Goal: Task Accomplishment & Management: Manage account settings

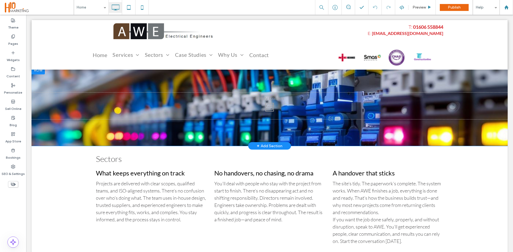
scroll to position [553, 0]
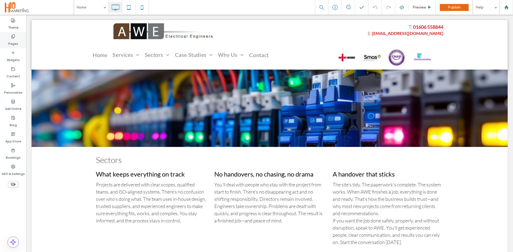
click at [12, 42] on label "Pages" at bounding box center [13, 42] width 10 height 7
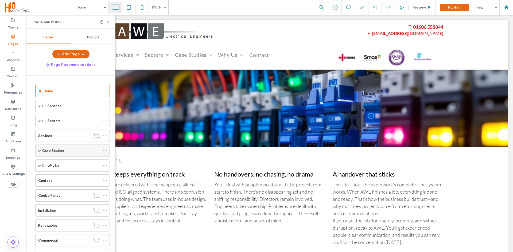
click at [41, 151] on span at bounding box center [39, 151] width 3 height 3
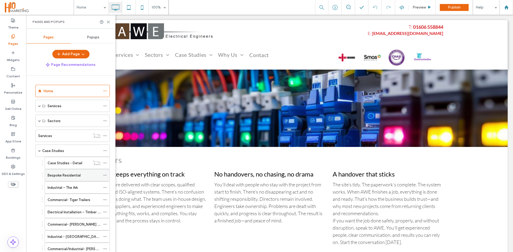
click at [66, 177] on label "Bespoke Residential" at bounding box center [64, 175] width 33 height 9
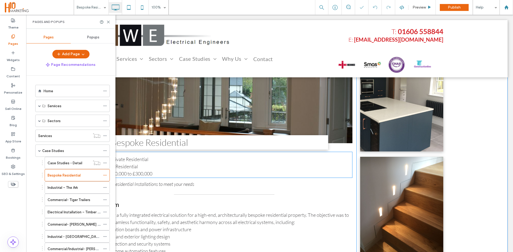
scroll to position [53, 0]
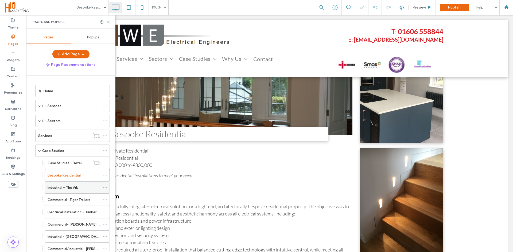
click at [71, 187] on label "Industrial – The Ark" at bounding box center [63, 187] width 30 height 9
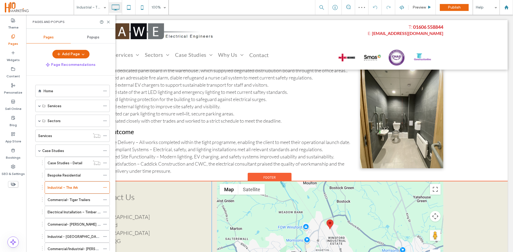
scroll to position [267, 0]
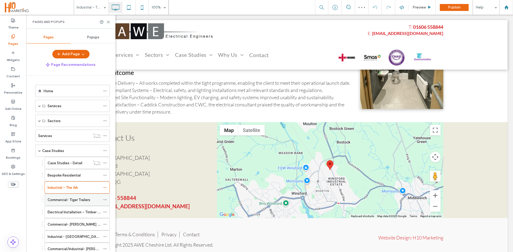
click at [80, 198] on label "Commercial- Tiger Trailers" at bounding box center [69, 199] width 43 height 9
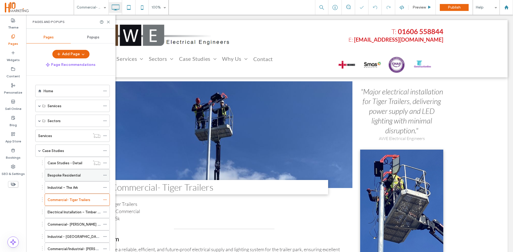
click at [74, 177] on label "Bespoke Residential" at bounding box center [64, 175] width 33 height 9
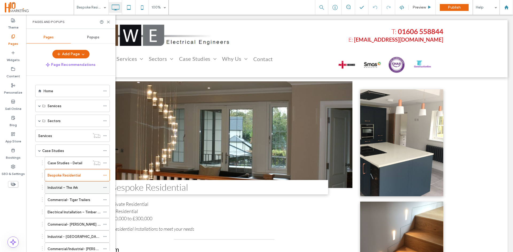
click at [69, 189] on label "Industrial – The Ark" at bounding box center [63, 187] width 30 height 9
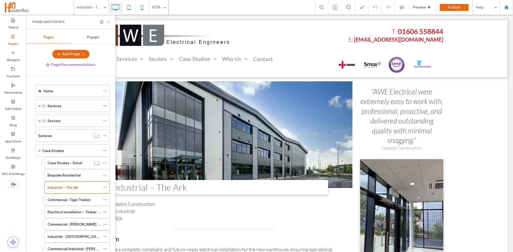
click at [109, 23] on icon at bounding box center [108, 22] width 4 height 4
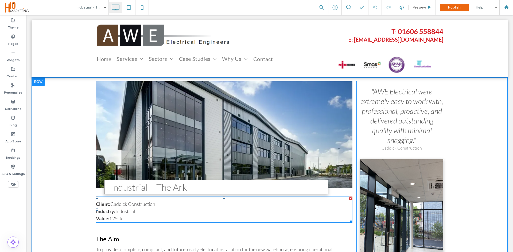
click at [116, 220] on span "Value: £250k" at bounding box center [109, 219] width 27 height 6
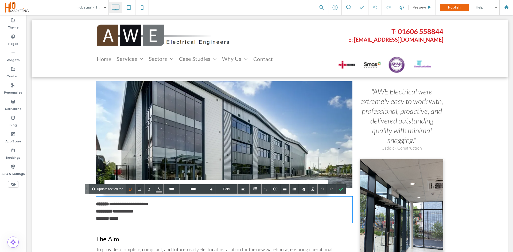
click at [126, 220] on div "****** *****" at bounding box center [224, 218] width 256 height 7
click at [344, 191] on div at bounding box center [340, 189] width 9 height 9
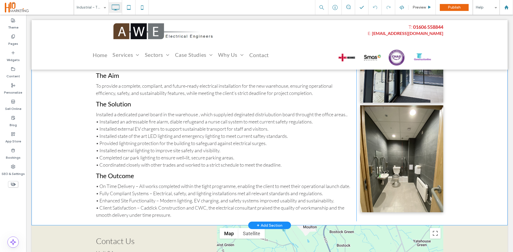
scroll to position [134, 0]
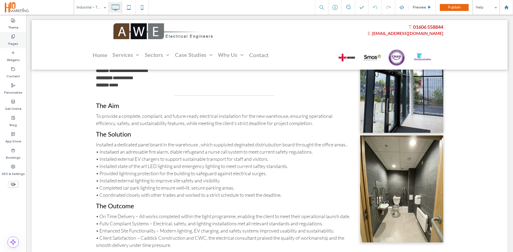
click at [10, 37] on div "Pages" at bounding box center [13, 40] width 26 height 16
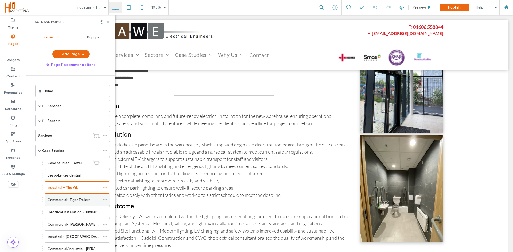
click at [74, 201] on label "Commercial- Tiger Trailers" at bounding box center [69, 199] width 43 height 9
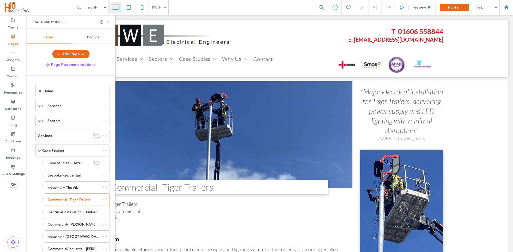
click at [108, 22] on use at bounding box center [108, 22] width 2 height 2
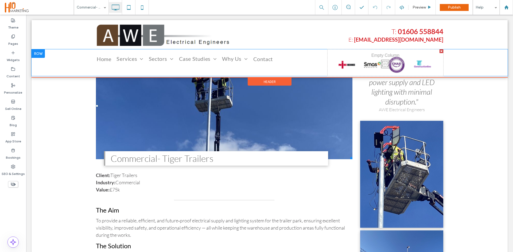
scroll to position [20, 0]
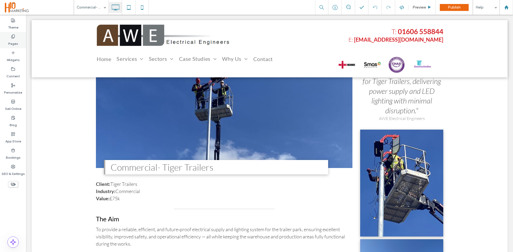
click at [15, 35] on icon at bounding box center [13, 36] width 4 height 4
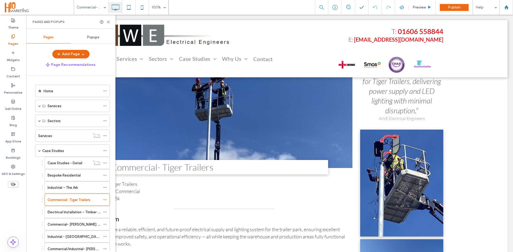
click at [48, 89] on label "Home" at bounding box center [49, 91] width 10 height 9
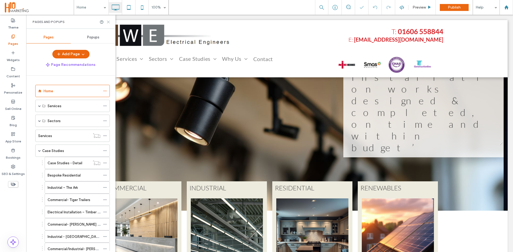
click at [108, 22] on use at bounding box center [108, 22] width 2 height 2
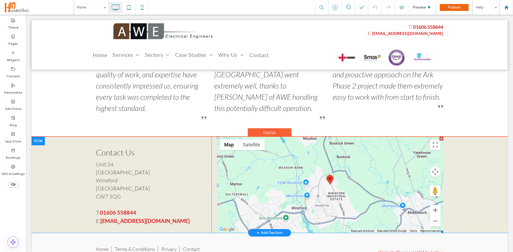
scroll to position [823, 0]
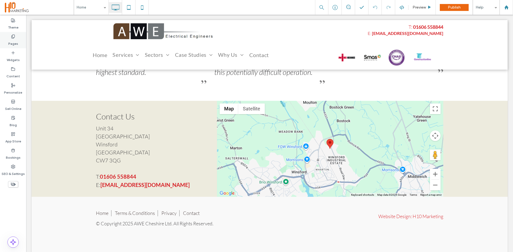
click at [6, 40] on div "Pages" at bounding box center [13, 40] width 26 height 16
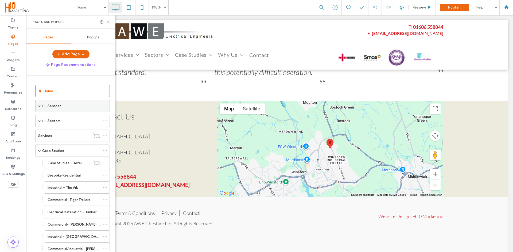
click at [38, 105] on div "Services" at bounding box center [72, 106] width 74 height 12
click at [38, 104] on span at bounding box center [39, 106] width 3 height 12
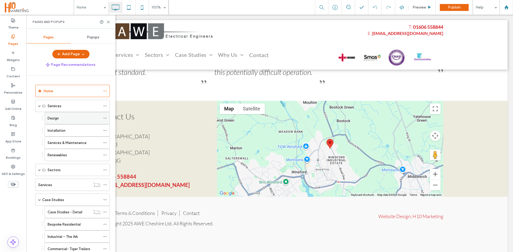
click at [59, 120] on div "Design" at bounding box center [74, 119] width 53 height 6
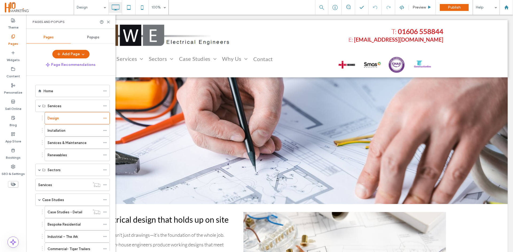
click at [106, 23] on div at bounding box center [105, 22] width 11 height 4
drag, startPoint x: 108, startPoint y: 23, endPoint x: 186, endPoint y: 120, distance: 124.9
click at [108, 23] on icon at bounding box center [108, 22] width 4 height 4
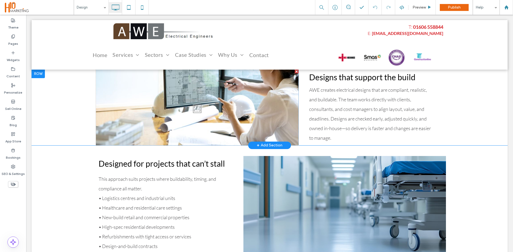
scroll to position [294, 0]
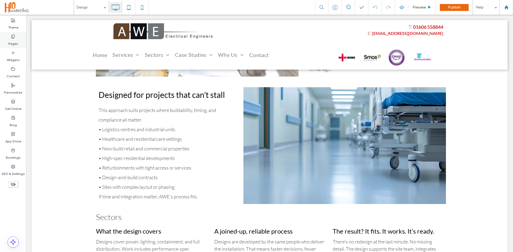
click at [10, 41] on label "Pages" at bounding box center [13, 42] width 10 height 7
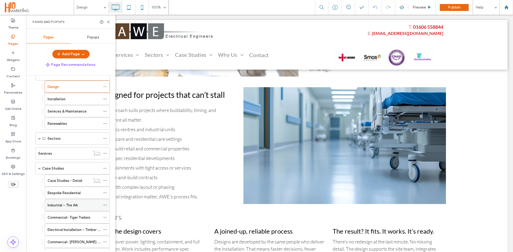
scroll to position [53, 0]
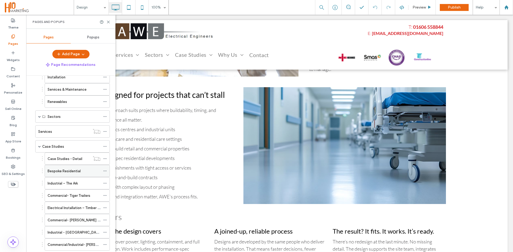
click at [64, 172] on label "Bespoke Residential" at bounding box center [64, 171] width 33 height 9
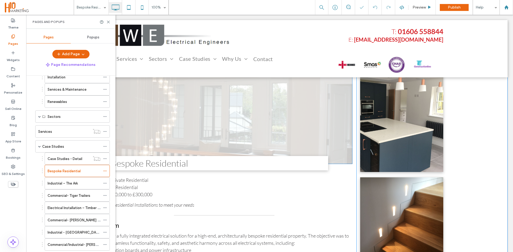
scroll to position [27, 0]
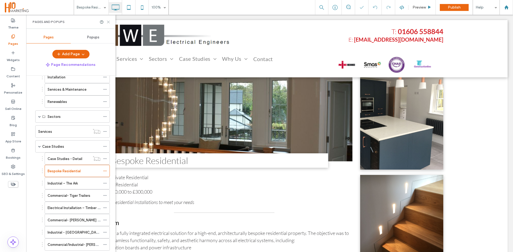
drag, startPoint x: 108, startPoint y: 23, endPoint x: 82, endPoint y: 10, distance: 29.0
click at [108, 23] on icon at bounding box center [108, 22] width 4 height 4
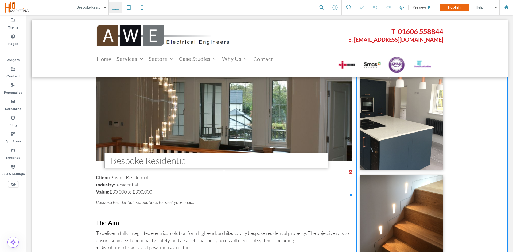
click at [147, 193] on span "Value: £30,000 to £300,000" at bounding box center [124, 192] width 56 height 6
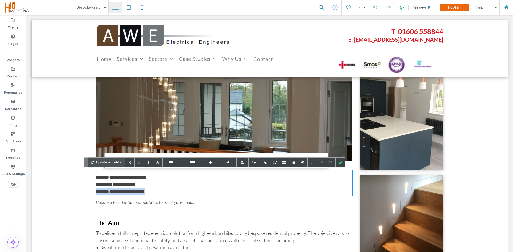
drag, startPoint x: 159, startPoint y: 195, endPoint x: 94, endPoint y: 189, distance: 65.1
click at [96, 189] on div "**********" at bounding box center [224, 192] width 256 height 7
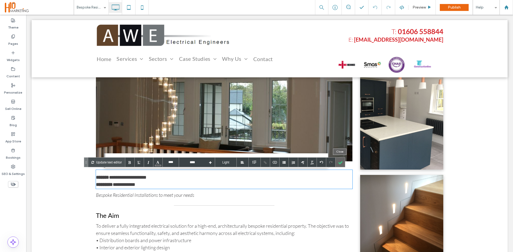
click at [341, 163] on div at bounding box center [339, 162] width 9 height 9
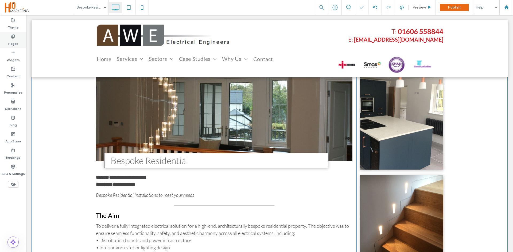
click at [12, 42] on label "Pages" at bounding box center [13, 42] width 10 height 7
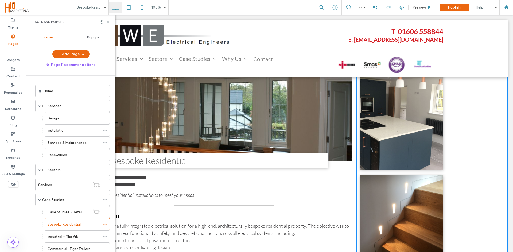
click at [59, 234] on label "Industrial – The Ark" at bounding box center [63, 236] width 30 height 9
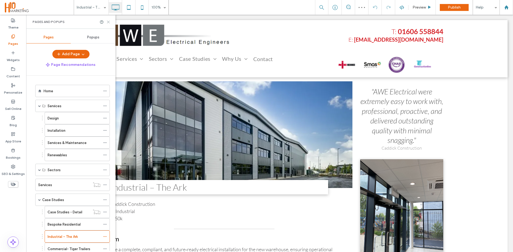
click at [108, 21] on icon at bounding box center [108, 22] width 4 height 4
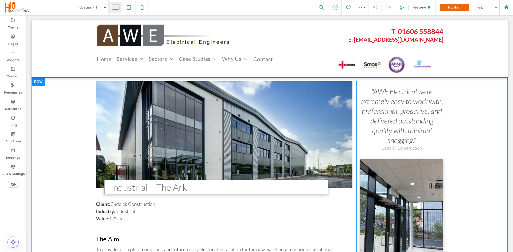
drag, startPoint x: 154, startPoint y: 225, endPoint x: 147, endPoint y: 220, distance: 8.5
click at [154, 225] on div "Slide title Write your caption here Button Industrial – The Ark Client: Caddick…" at bounding box center [226, 233] width 260 height 304
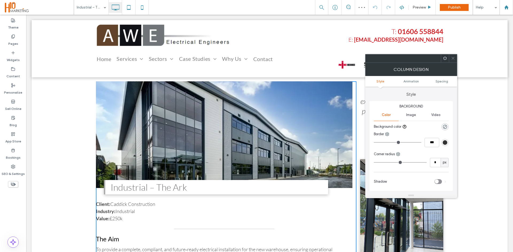
click at [144, 220] on div "Value: £250k" at bounding box center [224, 218] width 256 height 7
click at [128, 219] on div "Value: £250k" at bounding box center [224, 218] width 256 height 7
click at [451, 60] on icon at bounding box center [453, 58] width 4 height 4
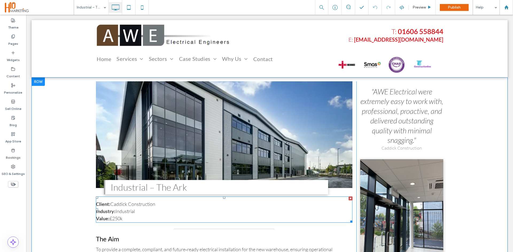
click at [128, 218] on div "Value: £250k" at bounding box center [224, 218] width 256 height 7
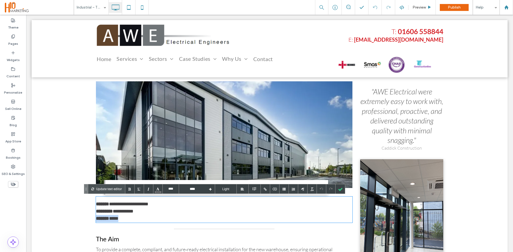
drag, startPoint x: 127, startPoint y: 219, endPoint x: 84, endPoint y: 221, distance: 42.5
click at [84, 221] on div "**********" at bounding box center [270, 233] width 476 height 312
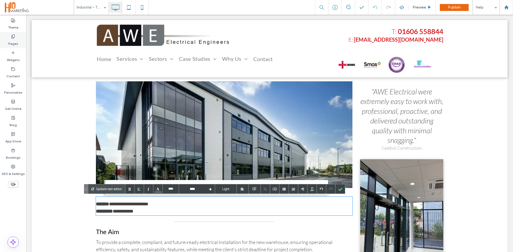
click at [12, 43] on label "Pages" at bounding box center [13, 42] width 10 height 7
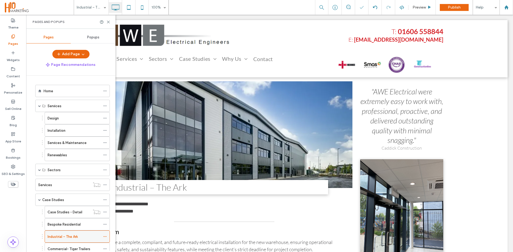
scroll to position [53, 0]
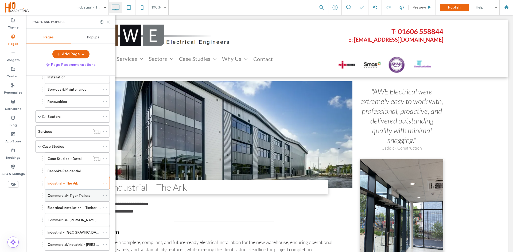
click at [73, 199] on div "Commercial- Tiger Trailers" at bounding box center [74, 196] width 53 height 12
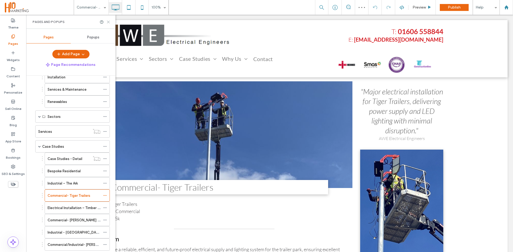
click at [109, 22] on use at bounding box center [108, 22] width 2 height 2
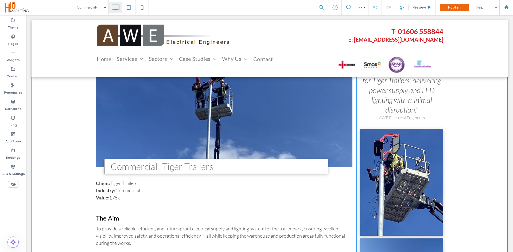
scroll to position [27, 0]
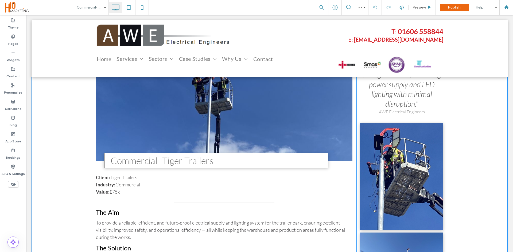
click at [124, 196] on div "Slide title Write your caption here Button Commercial- Tiger Trailers Client: T…" at bounding box center [226, 203] width 260 height 297
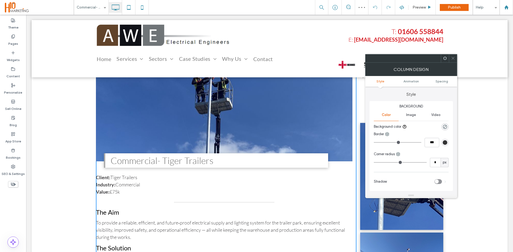
click at [123, 193] on div "Value: £75k" at bounding box center [224, 192] width 256 height 7
click at [453, 60] on icon at bounding box center [453, 58] width 4 height 4
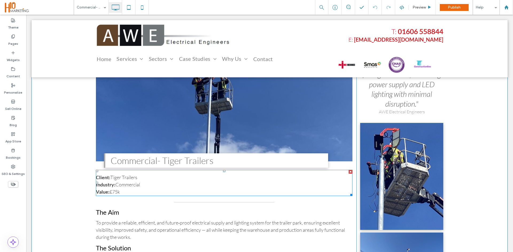
click at [140, 194] on div "Value: £75k" at bounding box center [224, 192] width 256 height 7
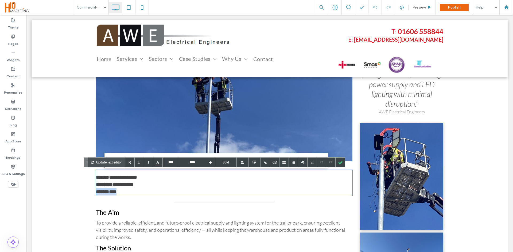
drag, startPoint x: 119, startPoint y: 195, endPoint x: 91, endPoint y: 195, distance: 28.6
click at [91, 195] on div "**********" at bounding box center [270, 203] width 476 height 305
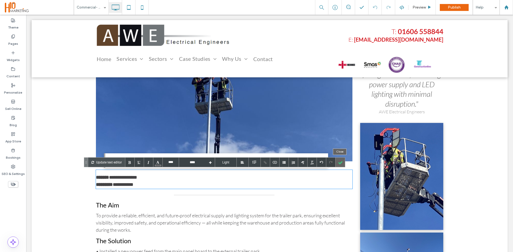
click at [344, 162] on div at bounding box center [339, 162] width 9 height 9
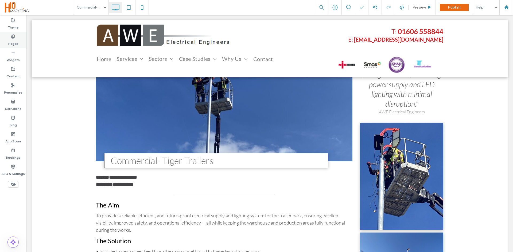
click at [11, 41] on label "Pages" at bounding box center [13, 42] width 10 height 7
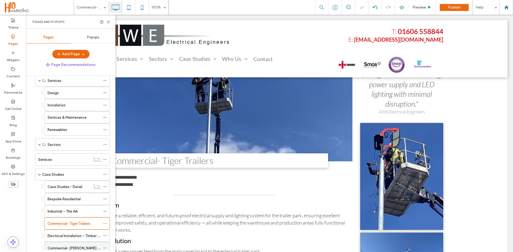
scroll to position [53, 0]
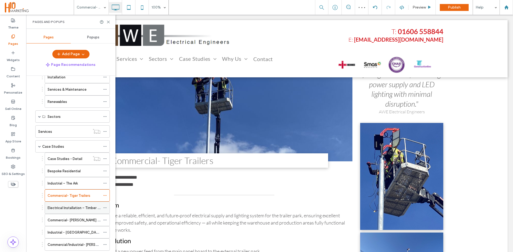
click at [73, 206] on label "Electrical Installation – Timber Windows" at bounding box center [80, 207] width 64 height 9
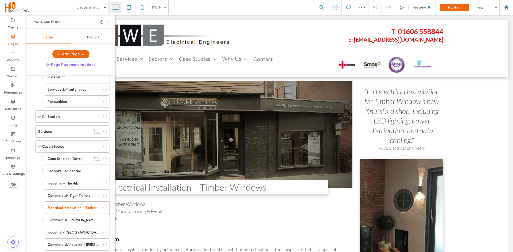
click at [108, 22] on use at bounding box center [108, 22] width 2 height 2
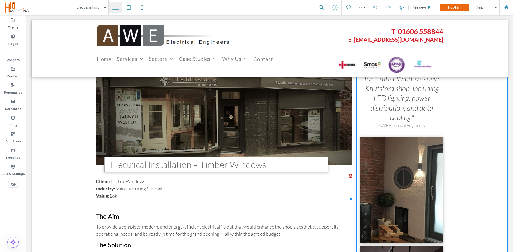
scroll to position [53, 0]
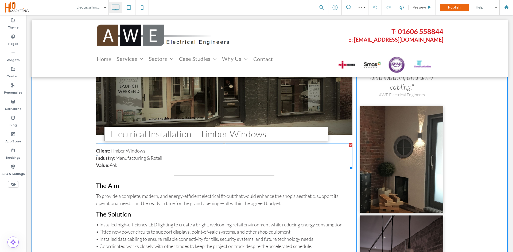
click at [119, 164] on div "Value: £6k" at bounding box center [224, 165] width 256 height 7
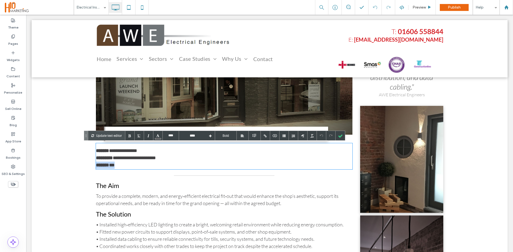
drag, startPoint x: 123, startPoint y: 166, endPoint x: 79, endPoint y: 164, distance: 44.4
click at [74, 166] on div "**********" at bounding box center [270, 175] width 476 height 303
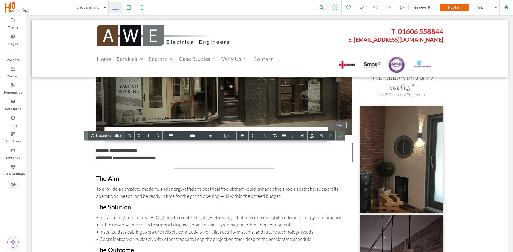
click at [338, 140] on div at bounding box center [339, 135] width 9 height 9
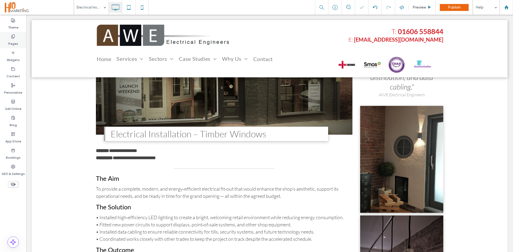
click at [14, 41] on label "Pages" at bounding box center [13, 42] width 10 height 7
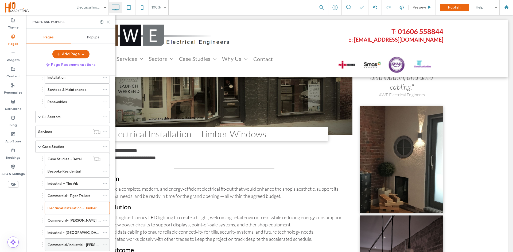
scroll to position [80, 0]
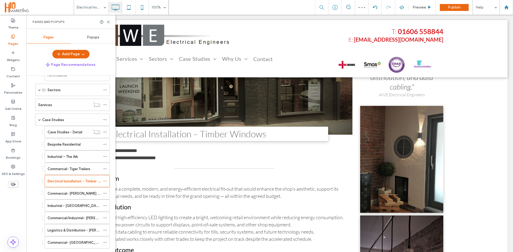
click at [72, 193] on label "Commercial- Walker Signs EV" at bounding box center [79, 193] width 63 height 9
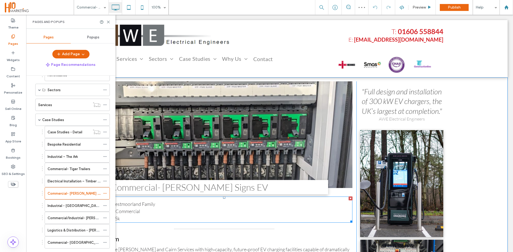
click at [140, 219] on div "Value: £65k" at bounding box center [224, 218] width 256 height 7
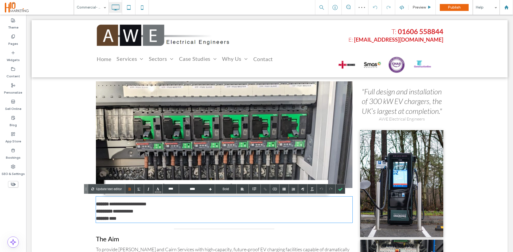
click at [119, 218] on div "****** ****" at bounding box center [224, 218] width 256 height 7
drag, startPoint x: 120, startPoint y: 218, endPoint x: 92, endPoint y: 217, distance: 27.5
click at [92, 217] on div "**********" at bounding box center [270, 225] width 476 height 297
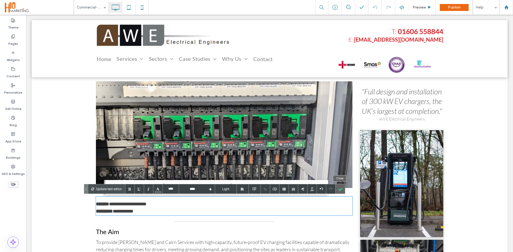
click at [340, 190] on div at bounding box center [339, 189] width 9 height 9
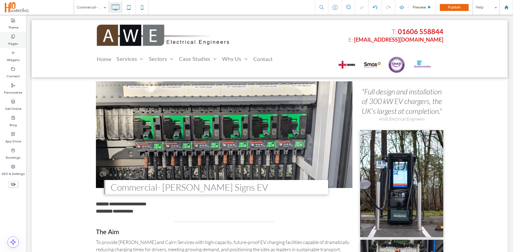
click at [13, 41] on label "Pages" at bounding box center [13, 42] width 10 height 7
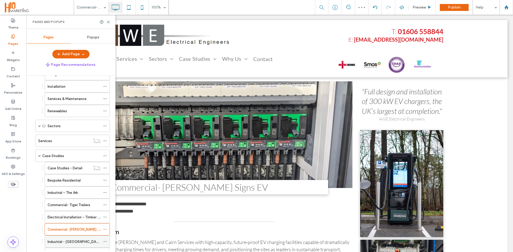
scroll to position [80, 0]
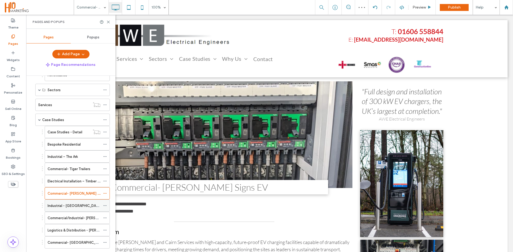
click at [74, 206] on label "Industrial - Croft Retail Park" at bounding box center [75, 205] width 54 height 9
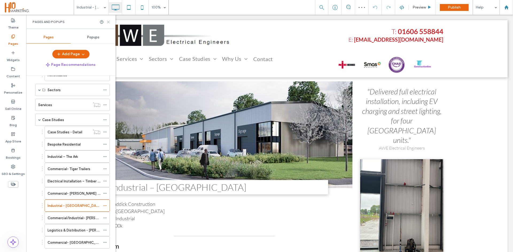
drag, startPoint x: 108, startPoint y: 22, endPoint x: 93, endPoint y: 67, distance: 46.5
click at [108, 22] on use at bounding box center [108, 22] width 2 height 2
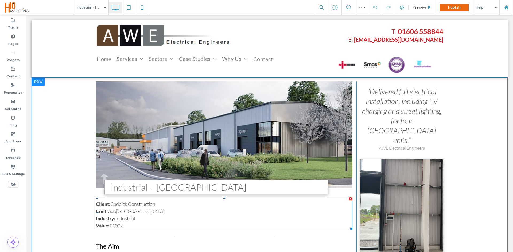
click at [131, 227] on div "Value: £100k" at bounding box center [224, 225] width 256 height 7
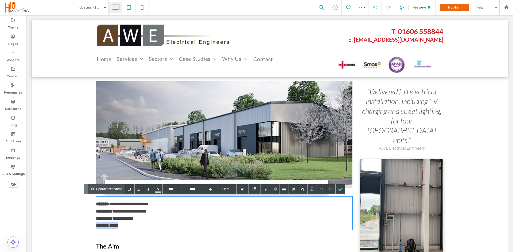
drag, startPoint x: 129, startPoint y: 227, endPoint x: 85, endPoint y: 226, distance: 44.6
click at [85, 226] on div "**********" at bounding box center [270, 240] width 476 height 326
click at [118, 226] on span "****** *****" at bounding box center [107, 225] width 22 height 5
drag, startPoint x: 129, startPoint y: 228, endPoint x: 88, endPoint y: 225, distance: 41.2
click at [88, 225] on div "**********" at bounding box center [270, 240] width 476 height 326
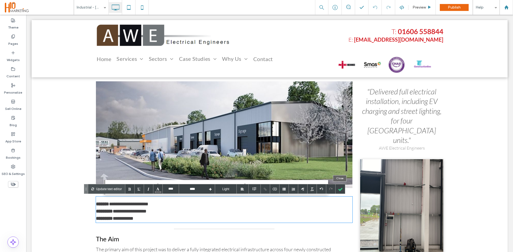
drag, startPoint x: 337, startPoint y: 191, endPoint x: 331, endPoint y: 192, distance: 6.2
click at [338, 191] on div at bounding box center [339, 189] width 9 height 9
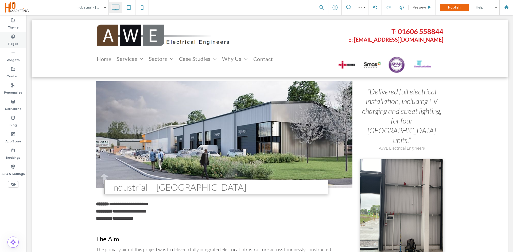
click at [13, 40] on label "Pages" at bounding box center [13, 42] width 10 height 7
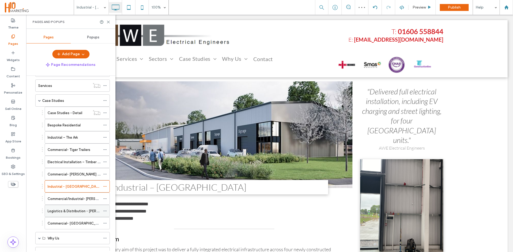
scroll to position [107, 0]
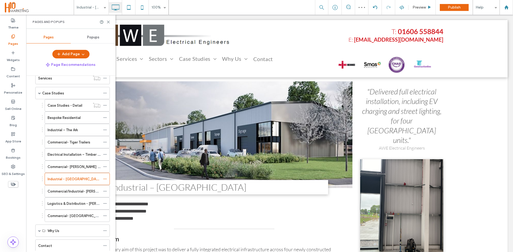
click at [70, 192] on label "Commercial/Industrial- Boughey Distribution" at bounding box center [90, 191] width 85 height 9
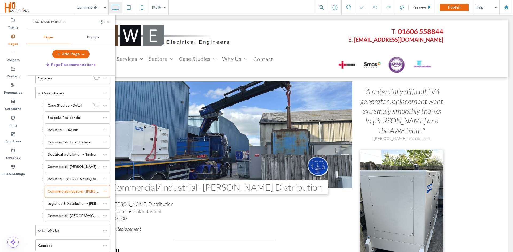
click at [108, 23] on icon at bounding box center [108, 22] width 4 height 4
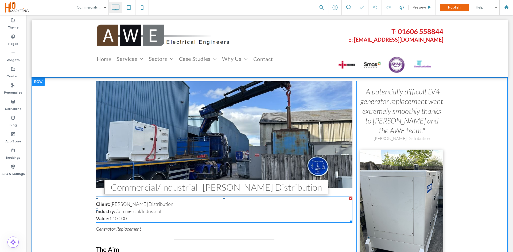
click at [132, 222] on div "Value: £40,000" at bounding box center [224, 218] width 256 height 7
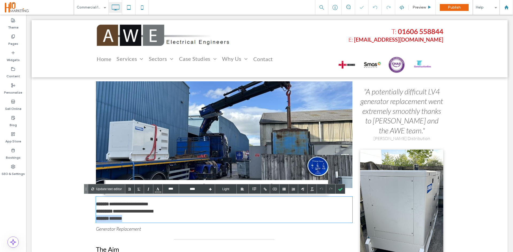
drag, startPoint x: 132, startPoint y: 220, endPoint x: 84, endPoint y: 217, distance: 47.9
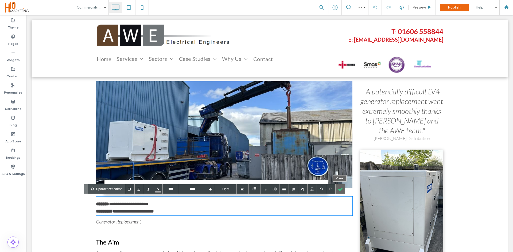
click at [338, 190] on div at bounding box center [339, 189] width 9 height 9
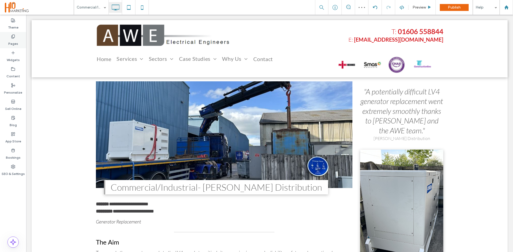
click at [13, 38] on icon at bounding box center [13, 36] width 4 height 4
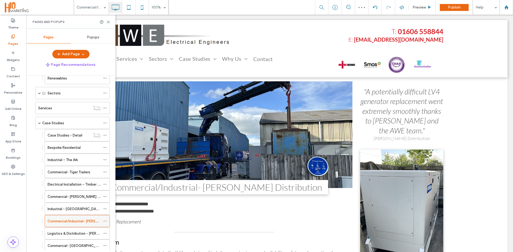
scroll to position [80, 0]
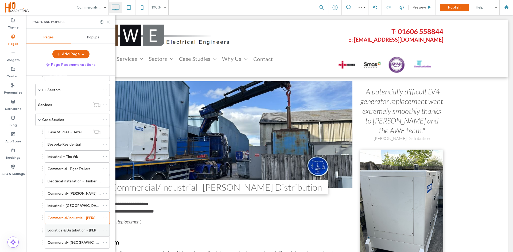
click at [82, 230] on label "Logistics & Distribution - Boughey C240" at bounding box center [87, 230] width 78 height 9
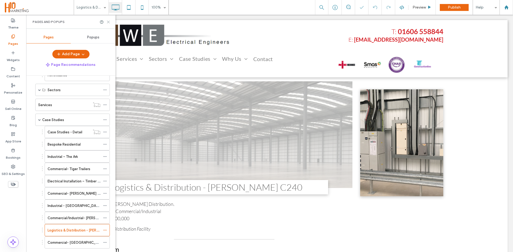
click at [108, 22] on use at bounding box center [108, 22] width 2 height 2
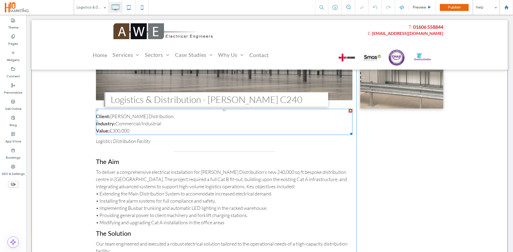
scroll to position [72, 0]
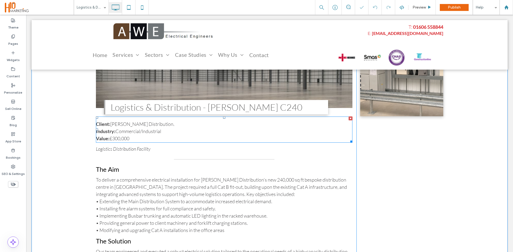
click at [135, 140] on div "Value: £300,000" at bounding box center [224, 138] width 256 height 7
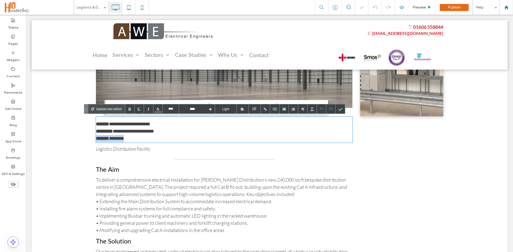
drag, startPoint x: 131, startPoint y: 138, endPoint x: 97, endPoint y: 137, distance: 33.9
click at [91, 139] on div "**********" at bounding box center [270, 237] width 476 height 481
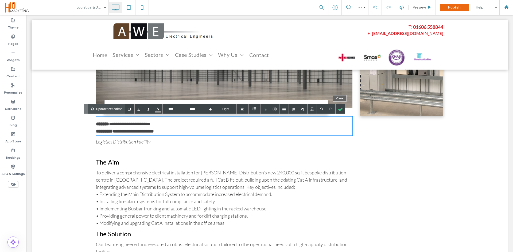
drag, startPoint x: 338, startPoint y: 110, endPoint x: 321, endPoint y: 112, distance: 17.1
click at [338, 111] on div at bounding box center [339, 108] width 9 height 9
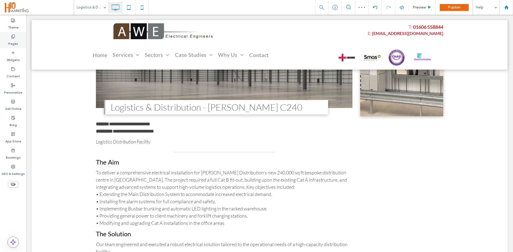
click at [13, 38] on icon at bounding box center [13, 36] width 4 height 4
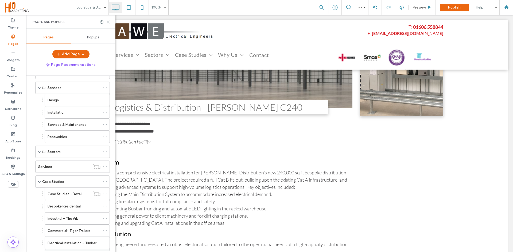
scroll to position [107, 0]
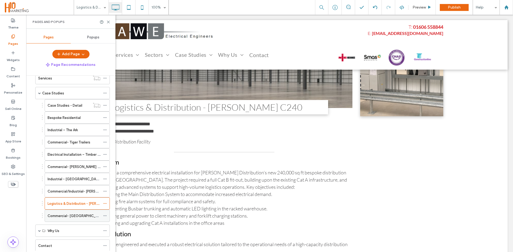
click at [77, 211] on div "Commercial- Canmoor" at bounding box center [74, 216] width 53 height 12
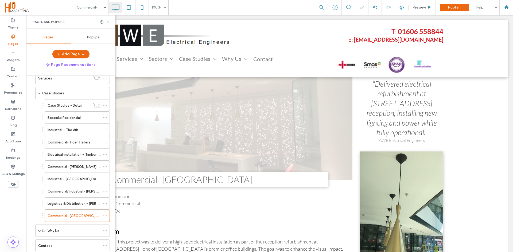
drag, startPoint x: 107, startPoint y: 22, endPoint x: 82, endPoint y: 8, distance: 28.9
click at [107, 22] on icon at bounding box center [108, 22] width 4 height 4
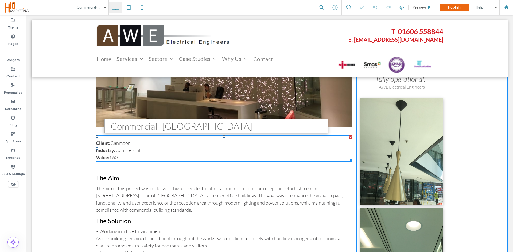
click at [133, 159] on div "Value: £60k" at bounding box center [224, 157] width 256 height 7
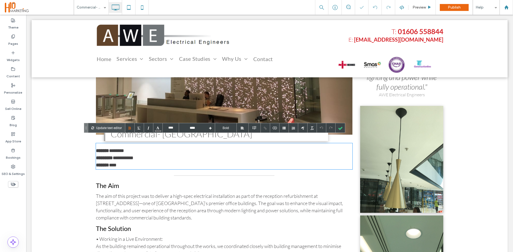
scroll to position [61, 0]
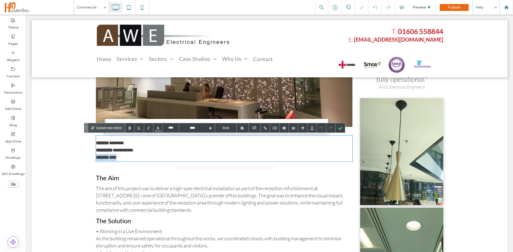
drag, startPoint x: 141, startPoint y: 158, endPoint x: 92, endPoint y: 156, distance: 49.2
click at [92, 156] on div "**********" at bounding box center [270, 175] width 476 height 319
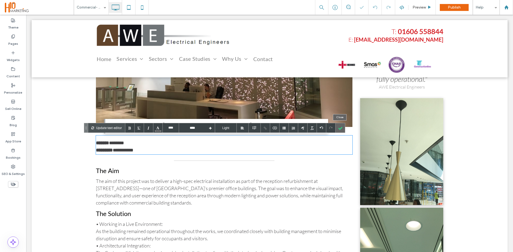
click at [340, 127] on div at bounding box center [339, 127] width 9 height 9
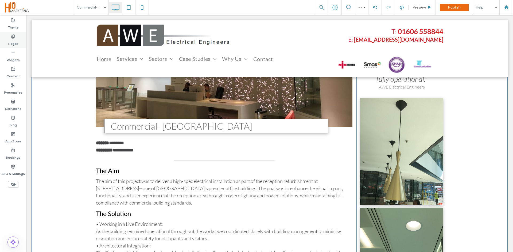
click at [19, 44] on div "Pages" at bounding box center [13, 40] width 26 height 16
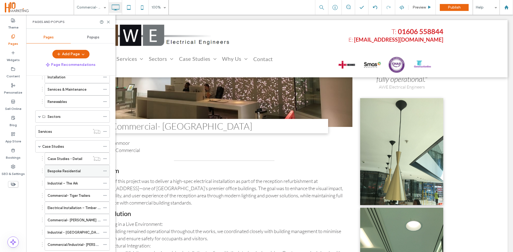
click at [78, 171] on label "Bespoke Residential" at bounding box center [64, 171] width 33 height 9
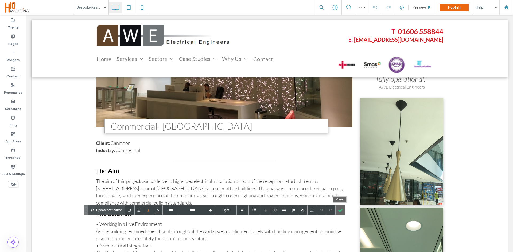
click at [341, 210] on div at bounding box center [339, 210] width 9 height 9
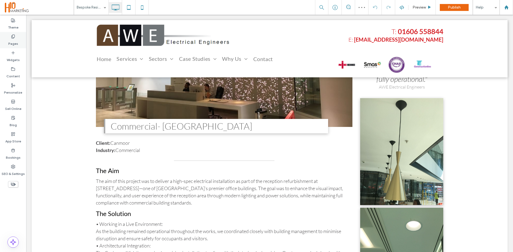
click at [14, 39] on label "Pages" at bounding box center [13, 42] width 10 height 7
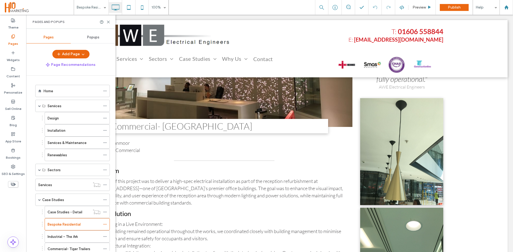
click at [59, 237] on label "Industrial – The Ark" at bounding box center [63, 236] width 30 height 9
click at [109, 22] on icon at bounding box center [108, 22] width 4 height 4
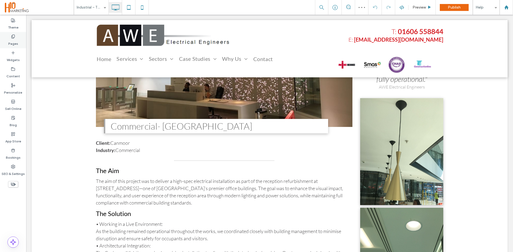
click at [16, 41] on label "Pages" at bounding box center [13, 42] width 10 height 7
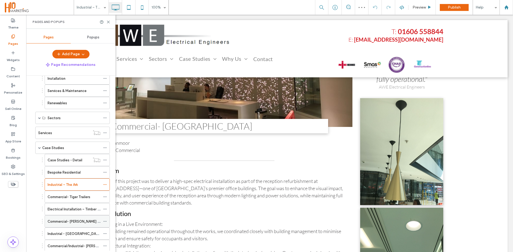
scroll to position [53, 0]
click at [67, 197] on label "Commercial- Tiger Trailers" at bounding box center [69, 195] width 43 height 9
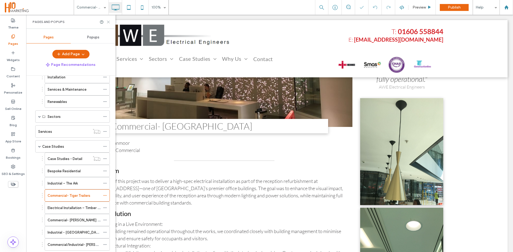
click at [107, 23] on icon at bounding box center [108, 22] width 4 height 4
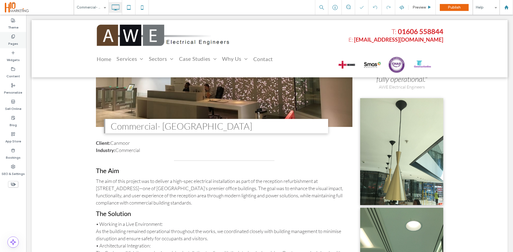
click at [15, 39] on label "Pages" at bounding box center [13, 42] width 10 height 7
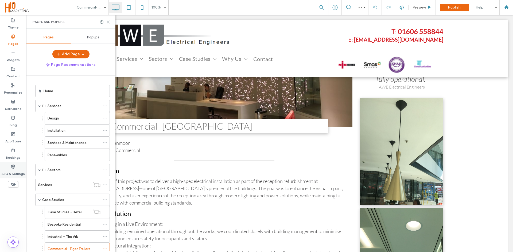
click at [14, 174] on label "SEO & Settings" at bounding box center [13, 172] width 23 height 7
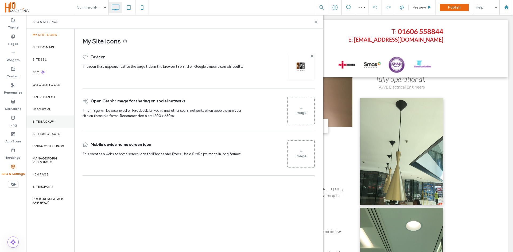
click at [50, 123] on label "Site Backup" at bounding box center [43, 122] width 21 height 4
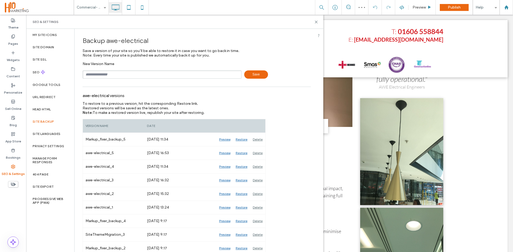
click at [118, 74] on input "text" at bounding box center [162, 74] width 159 height 8
drag, startPoint x: 115, startPoint y: 74, endPoint x: 102, endPoint y: 75, distance: 13.4
click at [102, 75] on input "**********" at bounding box center [162, 74] width 159 height 8
click at [117, 74] on input "**********" at bounding box center [162, 74] width 159 height 8
type input "**********"
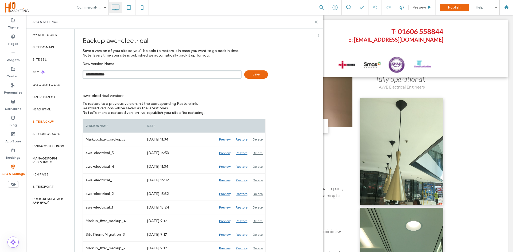
click at [252, 76] on span "Save" at bounding box center [256, 74] width 24 height 8
click at [316, 22] on icon at bounding box center [316, 22] width 4 height 4
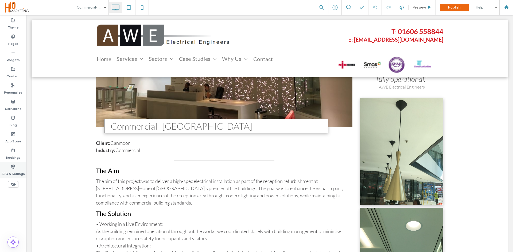
click at [14, 169] on label "SEO & Settings" at bounding box center [13, 172] width 23 height 7
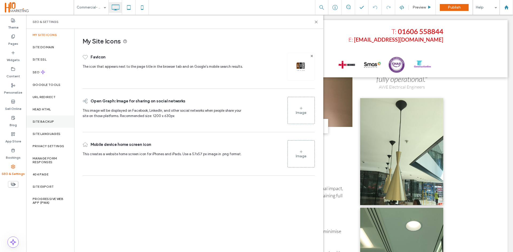
click at [52, 122] on label "Site Backup" at bounding box center [43, 122] width 21 height 4
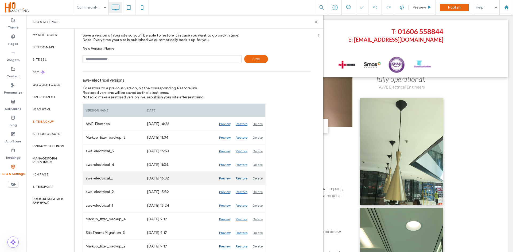
scroll to position [29, 0]
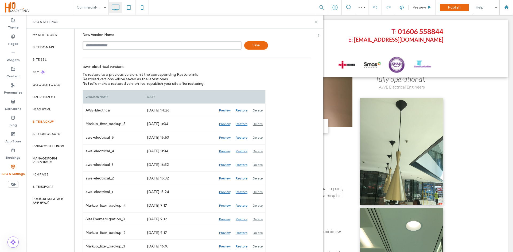
click at [315, 23] on icon at bounding box center [316, 22] width 4 height 4
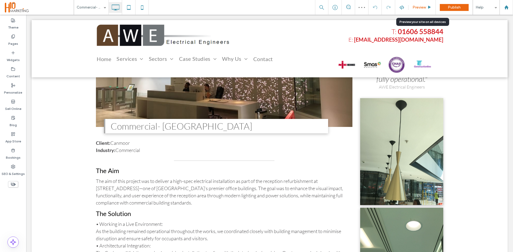
click at [425, 6] on span "Preview" at bounding box center [418, 7] width 13 height 5
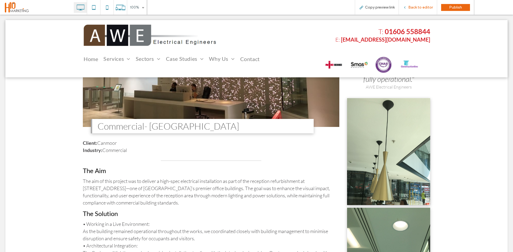
click at [415, 9] on span "Back to editor" at bounding box center [420, 7] width 25 height 5
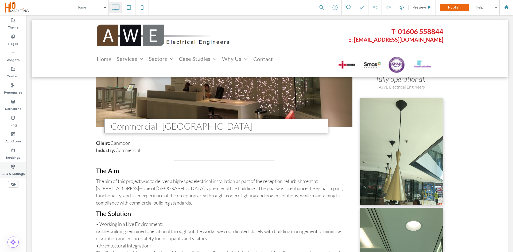
click at [7, 168] on div "SEO & Settings" at bounding box center [13, 170] width 26 height 16
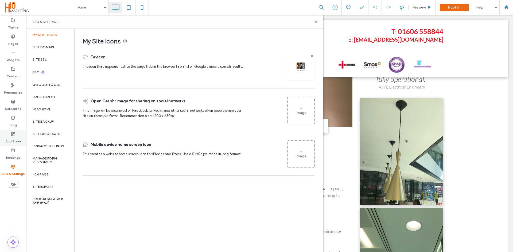
click at [13, 139] on label "App Store" at bounding box center [13, 139] width 16 height 7
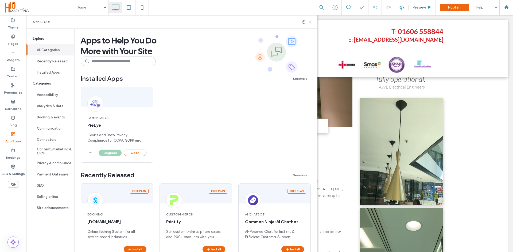
click at [312, 23] on icon at bounding box center [310, 22] width 4 height 4
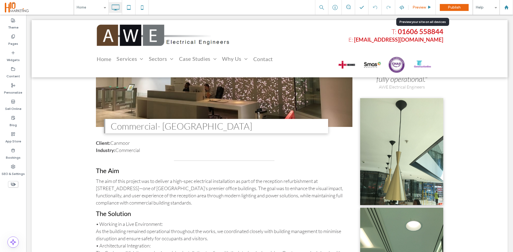
click at [423, 6] on span "Preview" at bounding box center [418, 7] width 13 height 5
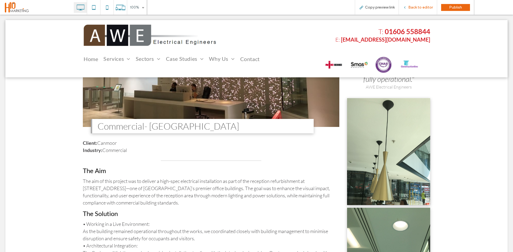
click at [413, 8] on span "Back to editor" at bounding box center [420, 7] width 25 height 5
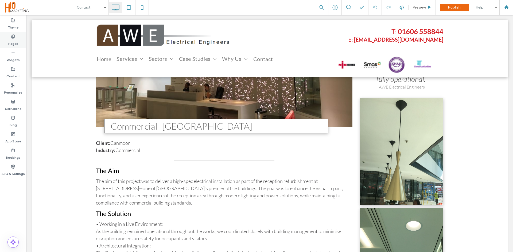
click at [17, 42] on label "Pages" at bounding box center [13, 42] width 10 height 7
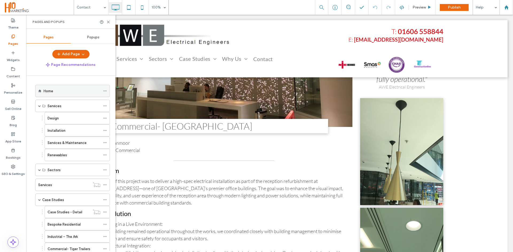
click at [47, 94] on div "Home" at bounding box center [72, 91] width 57 height 12
click at [109, 22] on use at bounding box center [108, 22] width 2 height 2
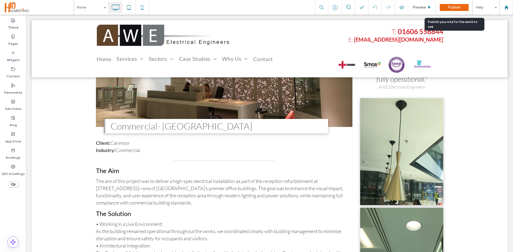
click at [451, 11] on div "Publish" at bounding box center [453, 7] width 29 height 15
click at [454, 7] on span "Publish" at bounding box center [453, 7] width 13 height 5
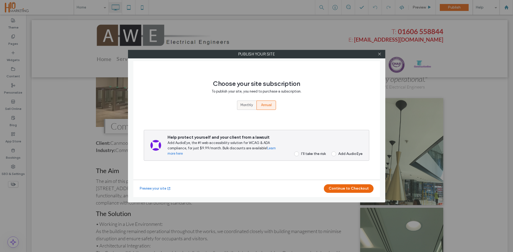
click at [249, 105] on span "Monthly" at bounding box center [246, 105] width 13 height 5
click at [298, 154] on span at bounding box center [296, 154] width 5 height 5
click at [353, 187] on button "Continue to Checkout" at bounding box center [349, 189] width 50 height 9
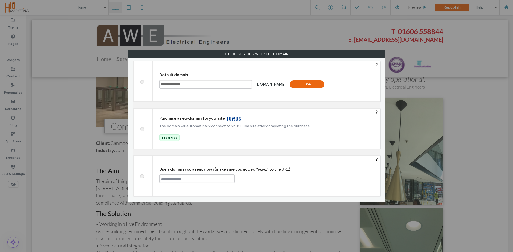
click at [215, 179] on input "text" at bounding box center [196, 179] width 75 height 9
paste input "**********"
type input "**********"
click at [252, 180] on div "Continue" at bounding box center [254, 179] width 35 height 8
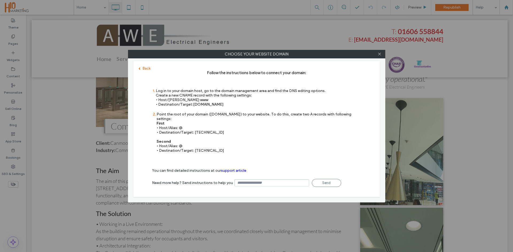
click at [381, 54] on div at bounding box center [379, 54] width 8 height 8
click at [379, 53] on icon at bounding box center [379, 54] width 4 height 4
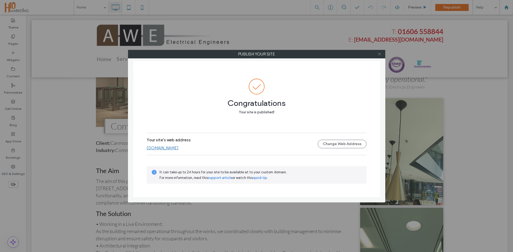
click at [379, 55] on icon at bounding box center [379, 54] width 4 height 4
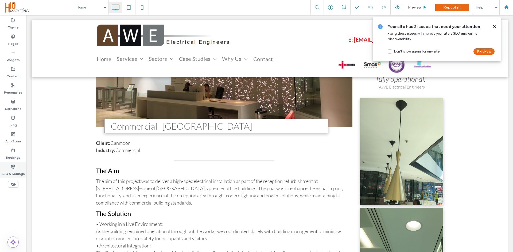
click at [18, 170] on label "SEO & Settings" at bounding box center [13, 172] width 23 height 7
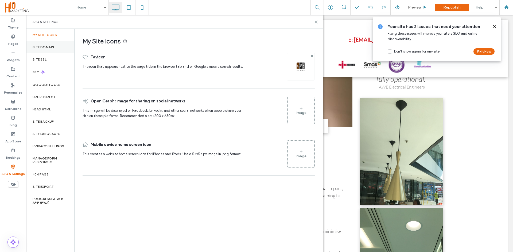
click at [56, 46] on div "Site Domain" at bounding box center [50, 47] width 48 height 12
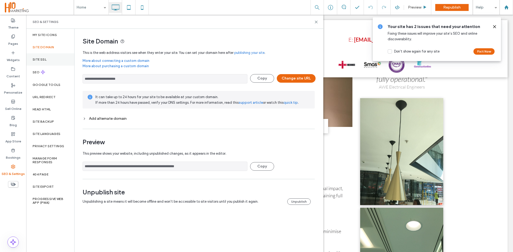
click at [51, 59] on div "Site SSL" at bounding box center [50, 59] width 48 height 12
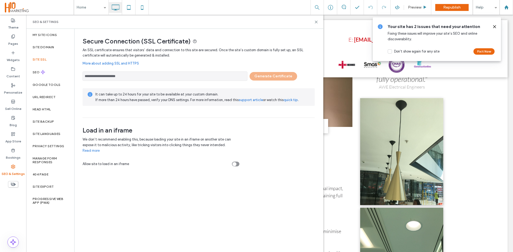
click at [181, 78] on input "**********" at bounding box center [165, 76] width 165 height 9
drag, startPoint x: 132, startPoint y: 77, endPoint x: 82, endPoint y: 78, distance: 49.7
click at [82, 78] on div "**********" at bounding box center [196, 100] width 244 height 142
click at [204, 74] on input "**********" at bounding box center [165, 76] width 165 height 9
click at [279, 72] on div "**********" at bounding box center [199, 75] width 232 height 12
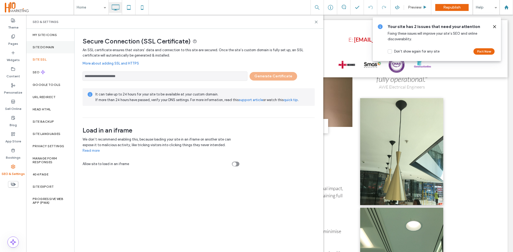
click at [50, 44] on div "Site Domain" at bounding box center [50, 47] width 48 height 12
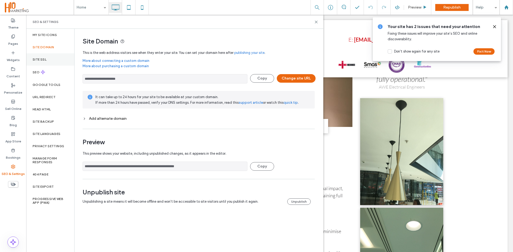
click at [53, 61] on div "Site SSL" at bounding box center [50, 59] width 48 height 12
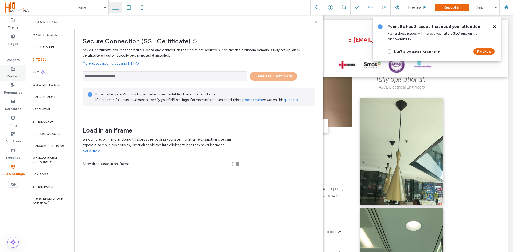
click at [15, 72] on label "Content" at bounding box center [13, 74] width 14 height 7
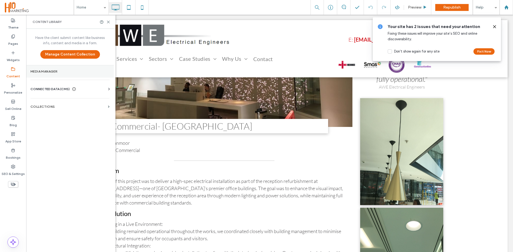
click at [59, 71] on label "Media Manager" at bounding box center [69, 72] width 79 height 4
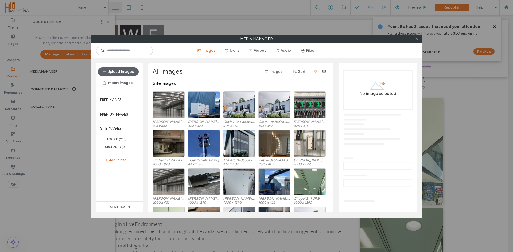
click at [415, 39] on icon at bounding box center [416, 39] width 4 height 4
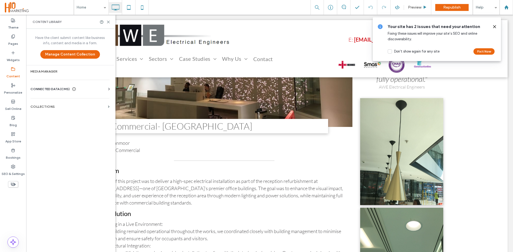
click at [62, 90] on span "CONNECTED DATA (CMS)" at bounding box center [49, 89] width 39 height 5
click at [56, 104] on section "Business Info" at bounding box center [70, 102] width 81 height 12
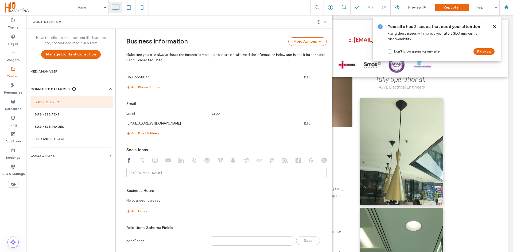
scroll to position [264, 0]
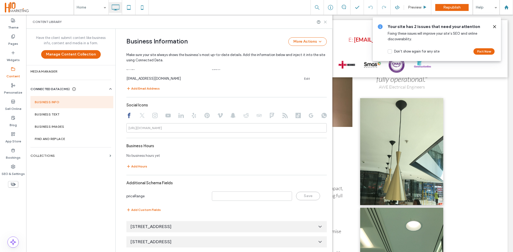
click at [324, 23] on icon at bounding box center [325, 22] width 4 height 4
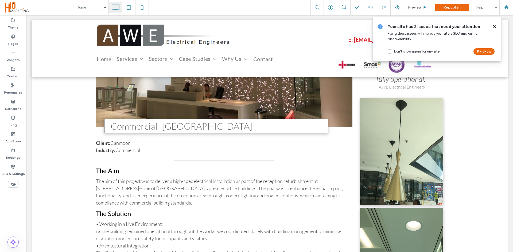
click at [493, 27] on icon at bounding box center [494, 27] width 4 height 4
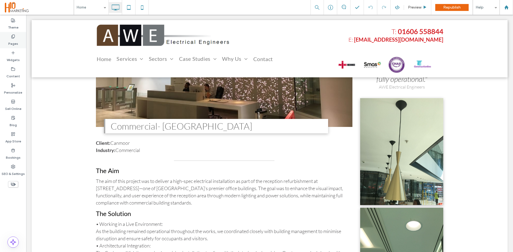
click at [17, 40] on label "Pages" at bounding box center [13, 42] width 10 height 7
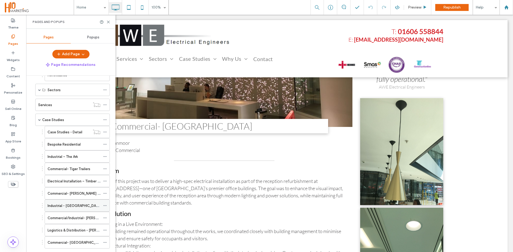
scroll to position [187, 0]
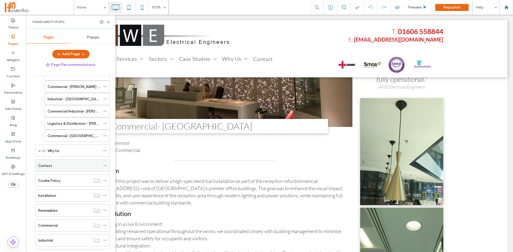
click at [54, 164] on div "Contact" at bounding box center [69, 166] width 62 height 6
click at [108, 20] on icon at bounding box center [108, 22] width 4 height 4
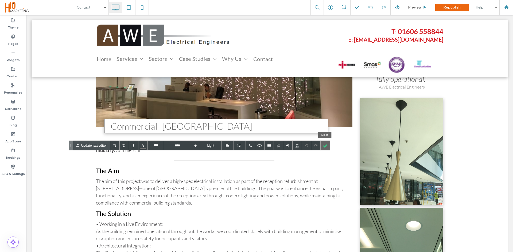
click at [323, 146] on div at bounding box center [324, 145] width 9 height 9
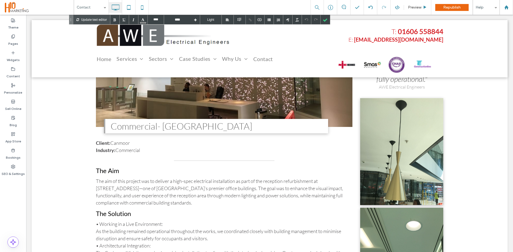
type input "****"
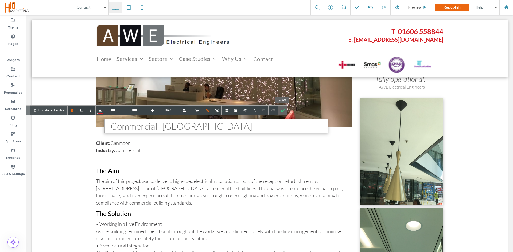
click at [282, 111] on div at bounding box center [282, 110] width 9 height 9
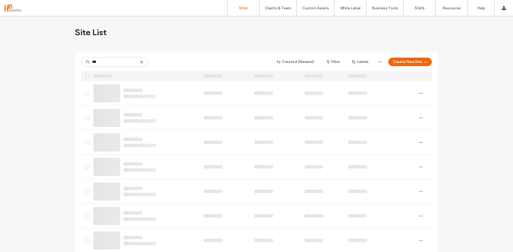
type input "***"
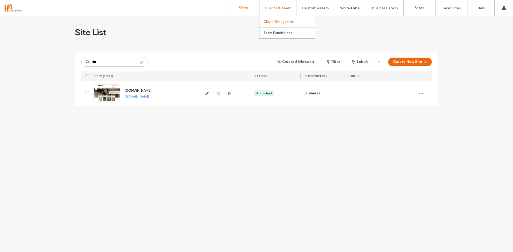
click at [281, 20] on label "Client Management" at bounding box center [278, 22] width 31 height 4
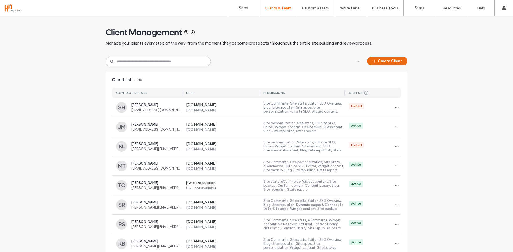
click at [194, 63] on input at bounding box center [157, 62] width 105 height 10
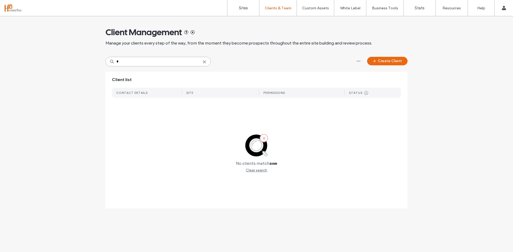
type input "*"
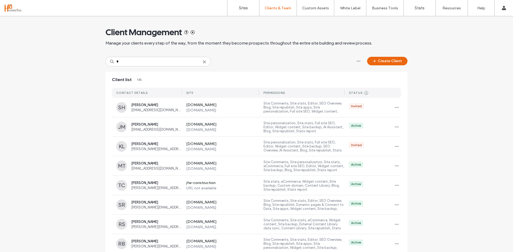
click at [202, 63] on icon at bounding box center [204, 62] width 4 height 4
paste input "**********"
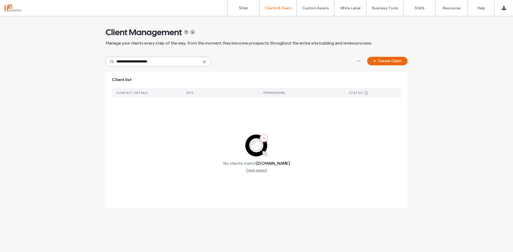
type input "**********"
click at [396, 60] on button "Create Client" at bounding box center [387, 61] width 40 height 9
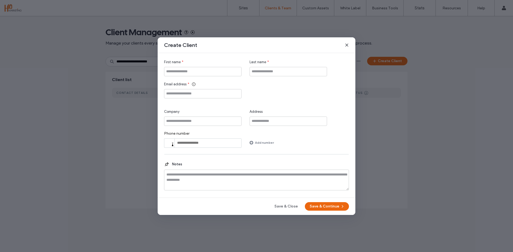
click at [344, 46] on div "Create Client" at bounding box center [257, 45] width 198 height 16
click at [344, 45] on icon at bounding box center [346, 45] width 4 height 4
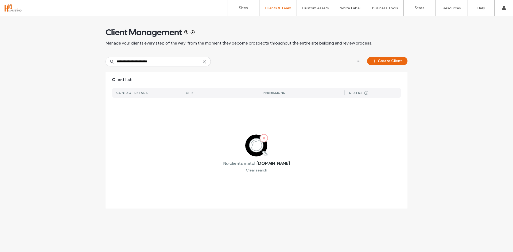
click at [203, 62] on use at bounding box center [204, 62] width 2 height 2
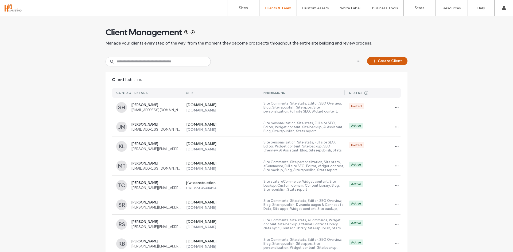
click at [375, 61] on icon "button" at bounding box center [374, 61] width 4 height 4
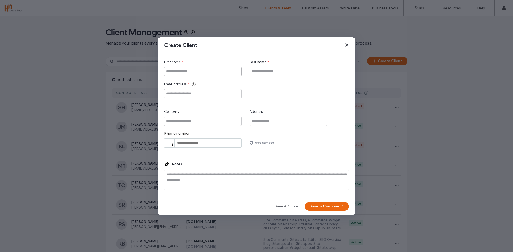
click at [198, 72] on input "First name" at bounding box center [202, 71] width 77 height 9
type input "*****"
click at [272, 71] on input "Last name" at bounding box center [287, 71] width 77 height 9
type input "******"
click at [211, 94] on input "Email address" at bounding box center [202, 93] width 77 height 9
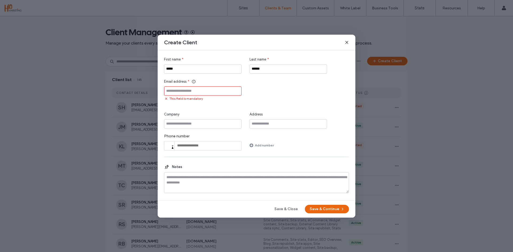
click at [204, 92] on input "Email address" at bounding box center [202, 91] width 77 height 9
paste input "**********"
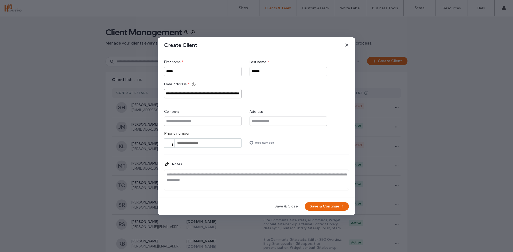
drag, startPoint x: 239, startPoint y: 94, endPoint x: 184, endPoint y: 92, distance: 54.8
click at [184, 92] on input "Email address" at bounding box center [202, 93] width 77 height 9
drag, startPoint x: 223, startPoint y: 94, endPoint x: 134, endPoint y: 95, distance: 88.4
click at [134, 95] on div "Create Client First name * ***** Last name * ****** Email address * Company Add…" at bounding box center [256, 126] width 513 height 252
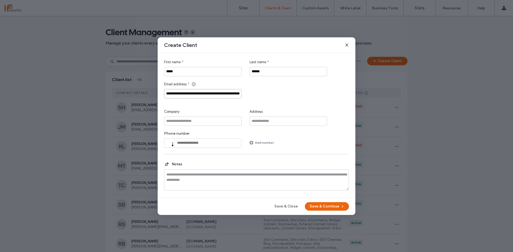
type input "*"
drag, startPoint x: 168, startPoint y: 94, endPoint x: 158, endPoint y: 94, distance: 10.1
click at [158, 94] on div "First name * ***** Last name * ****** Email address * * Company Address Phone n…" at bounding box center [257, 125] width 198 height 145
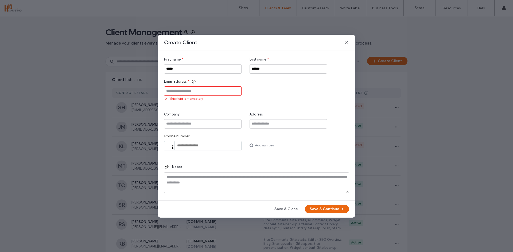
click at [198, 91] on input "Email address" at bounding box center [202, 91] width 77 height 9
paste input "**********"
type input "**********"
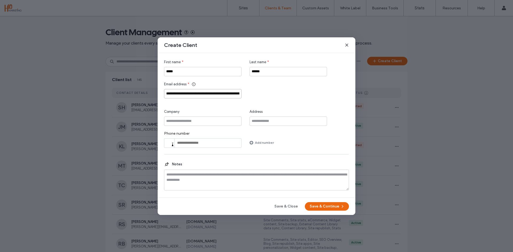
drag, startPoint x: 240, startPoint y: 95, endPoint x: 56, endPoint y: 92, distance: 184.0
click at [56, 92] on div "Create Client First name * ***** Last name * ****** Email address * Company Add…" at bounding box center [256, 126] width 513 height 252
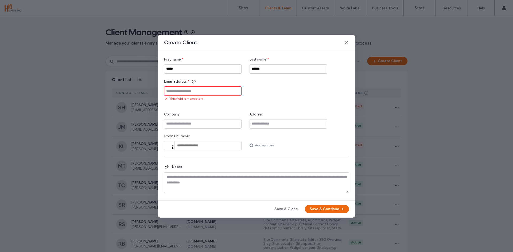
paste input "**********"
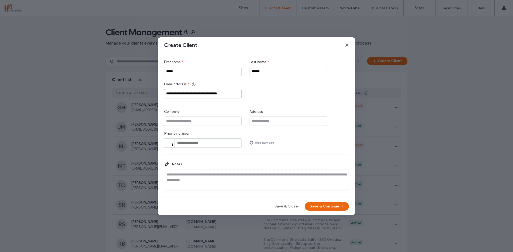
type input "**********"
click at [214, 110] on div "Company" at bounding box center [202, 111] width 77 height 5
click at [185, 122] on input "Company" at bounding box center [202, 121] width 77 height 9
click at [161, 121] on div "**********" at bounding box center [257, 125] width 198 height 145
paste input "**********"
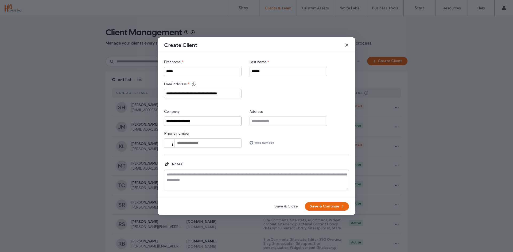
type input "**********"
click at [268, 120] on input "Address" at bounding box center [287, 121] width 77 height 9
paste input "**********"
type input "**********"
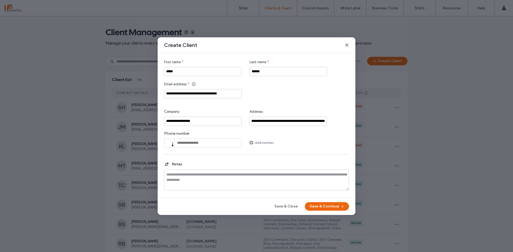
scroll to position [0, 0]
drag, startPoint x: 187, startPoint y: 144, endPoint x: 23, endPoint y: 165, distance: 165.6
click at [187, 144] on input "tel" at bounding box center [202, 143] width 77 height 9
paste input "**********"
type input "**********"
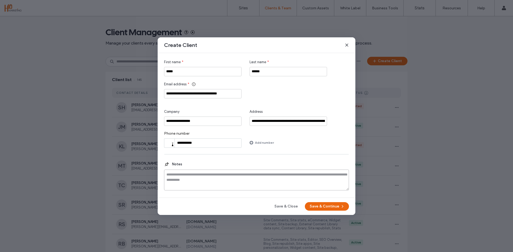
click at [228, 179] on textarea at bounding box center [256, 180] width 185 height 21
type textarea "*"
type textarea "**********"
click at [324, 209] on button "Save & Continue" at bounding box center [327, 206] width 44 height 9
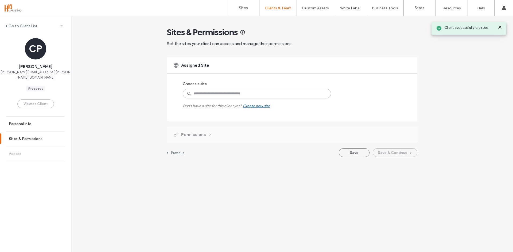
click at [234, 96] on input at bounding box center [257, 94] width 148 height 10
type input "*"
type input "***"
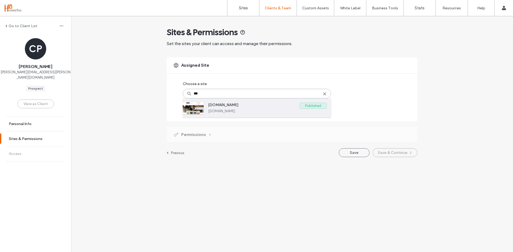
click at [250, 105] on label "[DOMAIN_NAME]" at bounding box center [253, 106] width 91 height 6
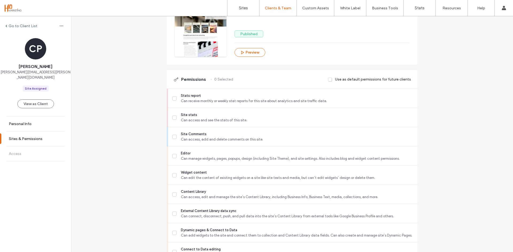
scroll to position [80, 0]
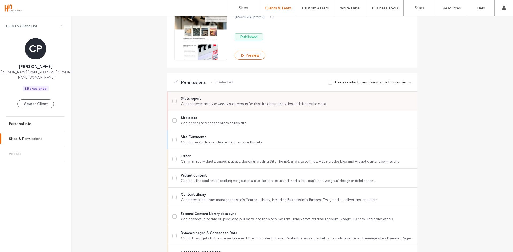
click at [173, 102] on icon at bounding box center [174, 101] width 3 height 2
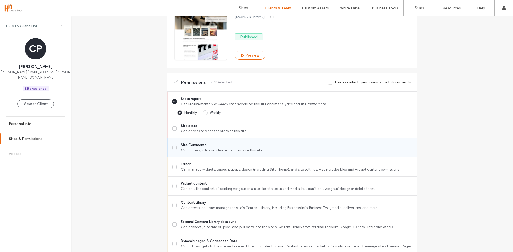
click at [173, 148] on icon at bounding box center [174, 147] width 2 height 1
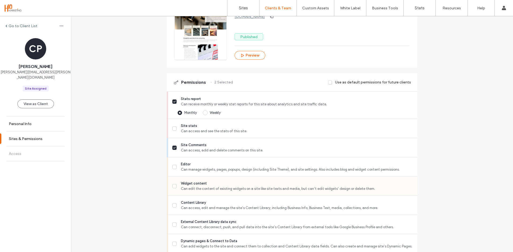
click at [173, 186] on icon at bounding box center [174, 186] width 3 height 2
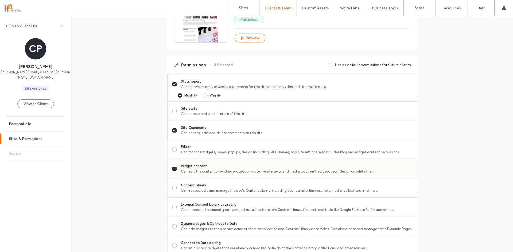
scroll to position [107, 0]
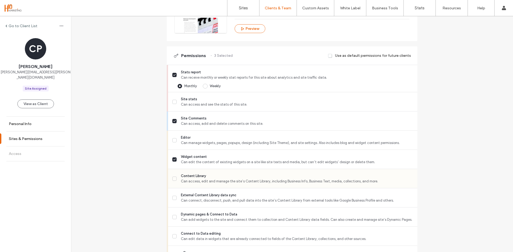
click at [173, 175] on label "Content Library Can access, edit and manage the site’s Content Library, includi…" at bounding box center [292, 179] width 241 height 11
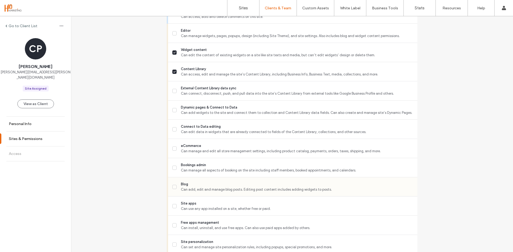
scroll to position [214, 0]
click at [178, 109] on label "Dynamic pages & Connect to Data Can add widgets to the site and connect them to…" at bounding box center [292, 110] width 241 height 11
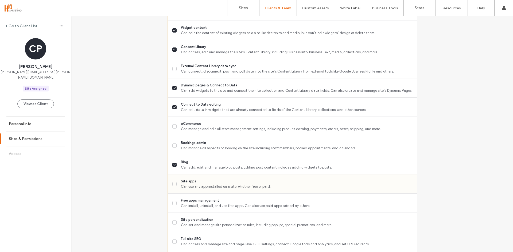
scroll to position [267, 0]
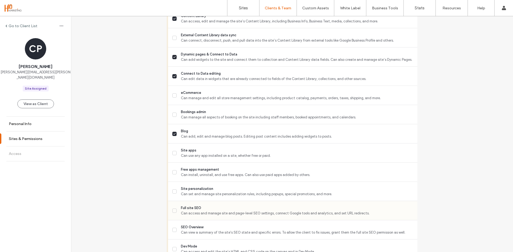
click at [183, 207] on span "Full site SEO" at bounding box center [297, 208] width 232 height 5
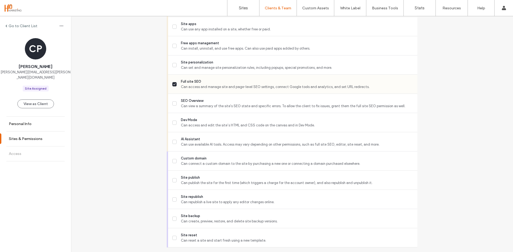
scroll to position [401, 0]
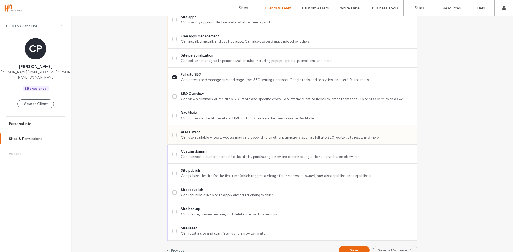
click at [181, 135] on span "AI Assistant" at bounding box center [297, 132] width 232 height 5
click at [181, 171] on span "Site publish" at bounding box center [297, 170] width 232 height 5
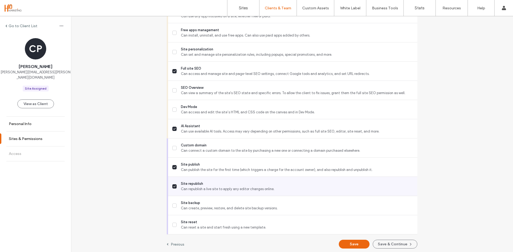
scroll to position [409, 0]
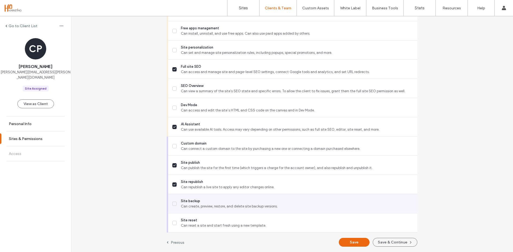
click at [183, 200] on span "Site backup" at bounding box center [297, 201] width 232 height 5
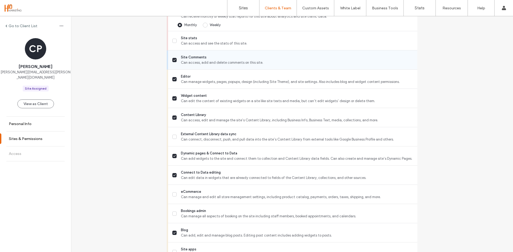
scroll to position [168, 0]
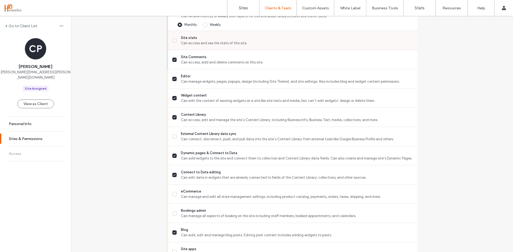
click at [173, 40] on icon at bounding box center [174, 41] width 3 height 2
click at [173, 155] on icon at bounding box center [174, 155] width 2 height 1
click at [173, 174] on icon at bounding box center [174, 175] width 3 height 2
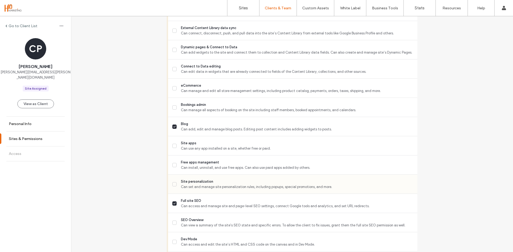
scroll to position [302, 0]
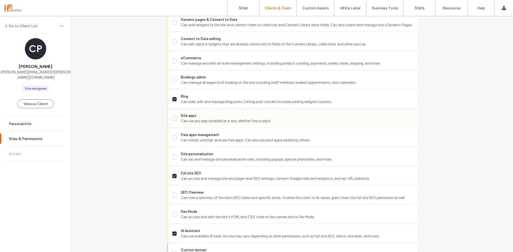
click at [175, 119] on label "Site apps Can use any app installed on a site, whether free or paid." at bounding box center [292, 118] width 241 height 11
click at [173, 156] on icon at bounding box center [174, 156] width 2 height 1
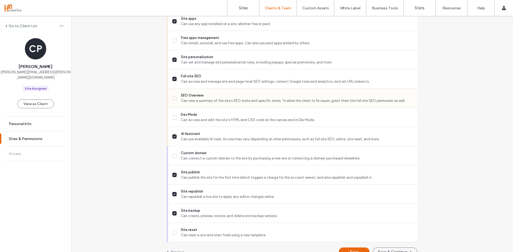
scroll to position [409, 0]
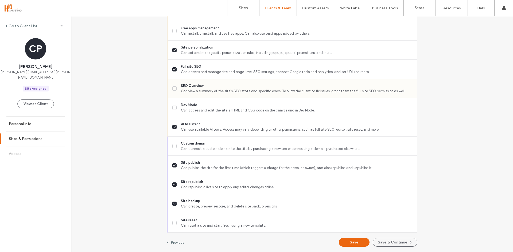
click at [206, 90] on span "Can view a summary of the site's SEO state and specific errors. To allow the cl…" at bounding box center [297, 91] width 232 height 5
click at [174, 165] on span at bounding box center [174, 165] width 4 height 4
click at [389, 241] on button "Save & Continue" at bounding box center [394, 242] width 45 height 9
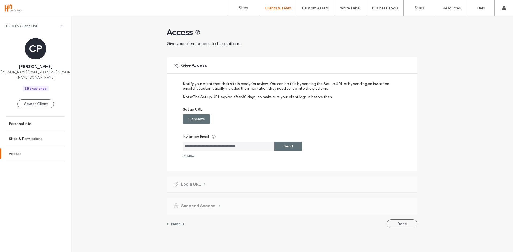
drag, startPoint x: 293, startPoint y: 146, endPoint x: 294, endPoint y: 150, distance: 4.4
click at [293, 146] on div "Send" at bounding box center [288, 146] width 28 height 9
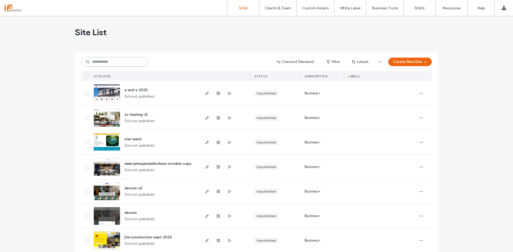
click at [132, 63] on input at bounding box center [114, 62] width 67 height 10
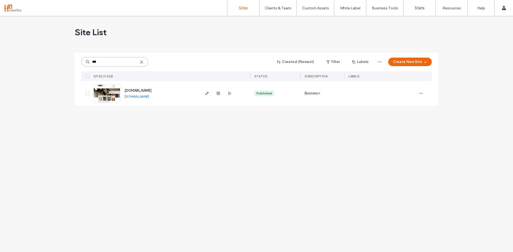
type input "***"
drag, startPoint x: 172, startPoint y: 91, endPoint x: 123, endPoint y: 91, distance: 48.6
click at [123, 91] on div "[DOMAIN_NAME] [DOMAIN_NAME]" at bounding box center [159, 93] width 79 height 25
copy span "[DOMAIN_NAME]"
